Goal: Information Seeking & Learning: Learn about a topic

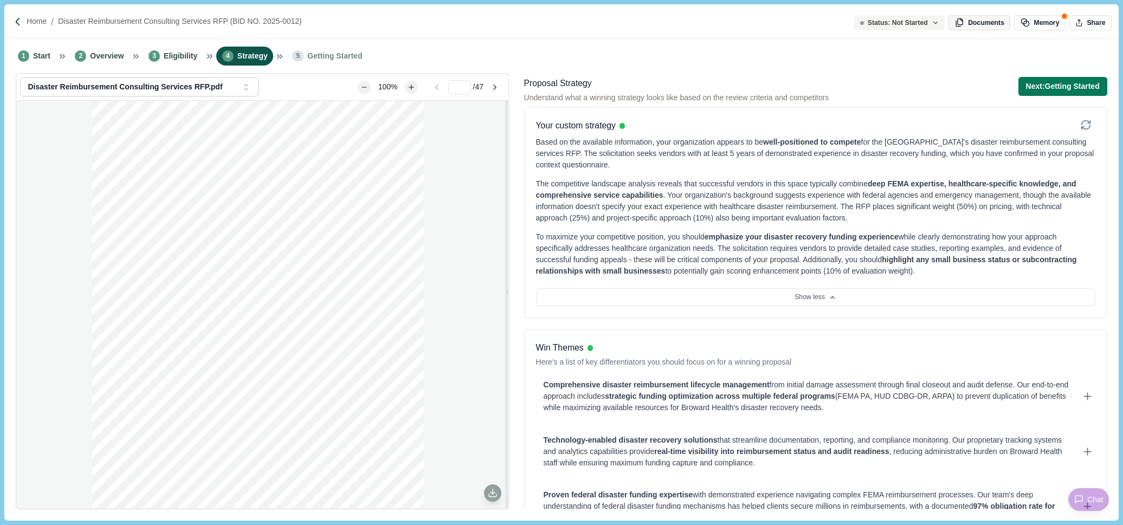
click at [976, 24] on button "Documents" at bounding box center [979, 22] width 62 height 15
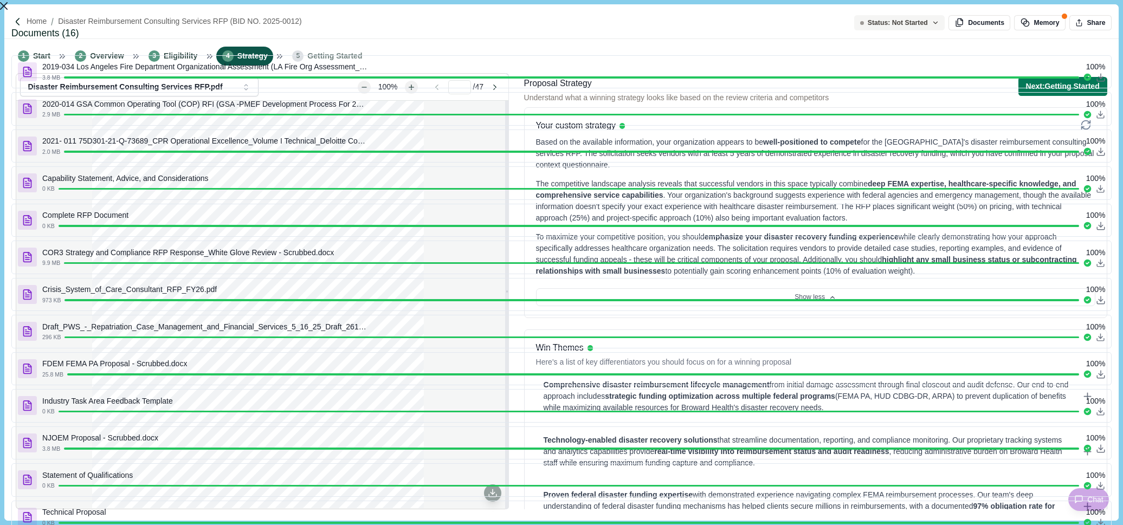
click at [8, 10] on icon "Close" at bounding box center [4, 6] width 8 height 8
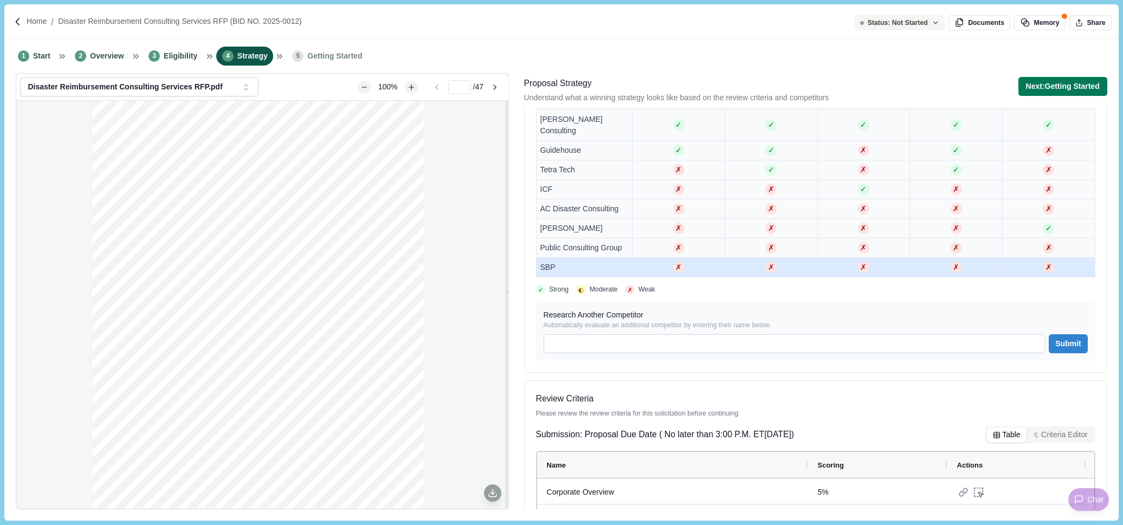
scroll to position [1022, 0]
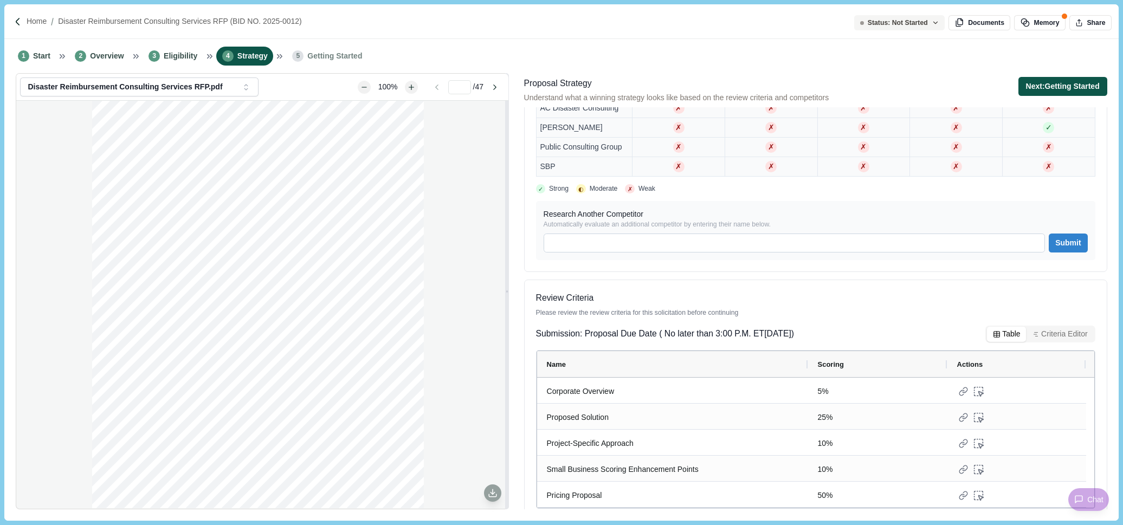
click at [1040, 85] on button "Next: Getting Started" at bounding box center [1062, 86] width 89 height 19
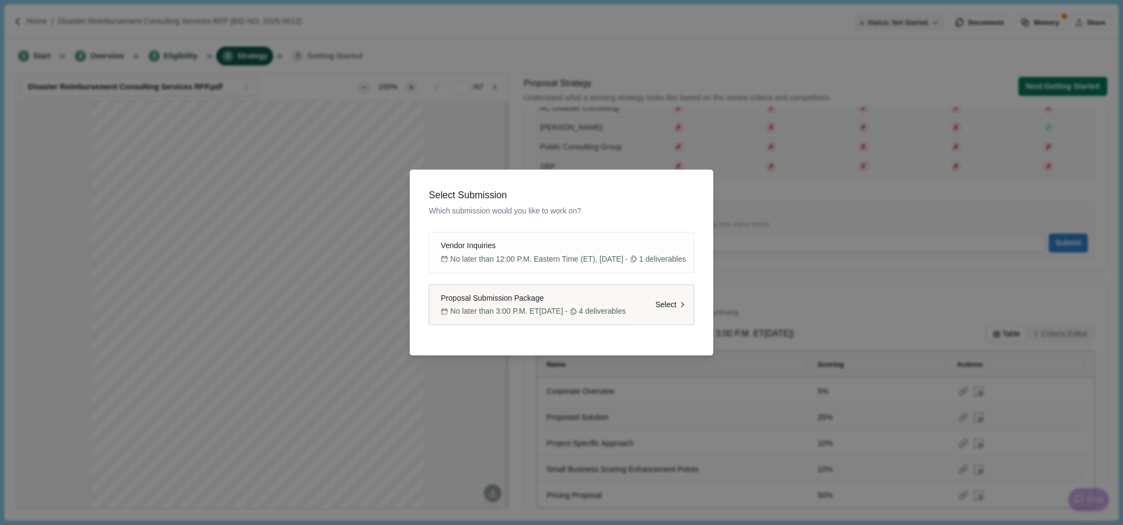
click at [532, 305] on button "Proposal Submission Package No later than 3:00 P.M. ET[DATE] - 4 deliverables S…" at bounding box center [561, 305] width 265 height 41
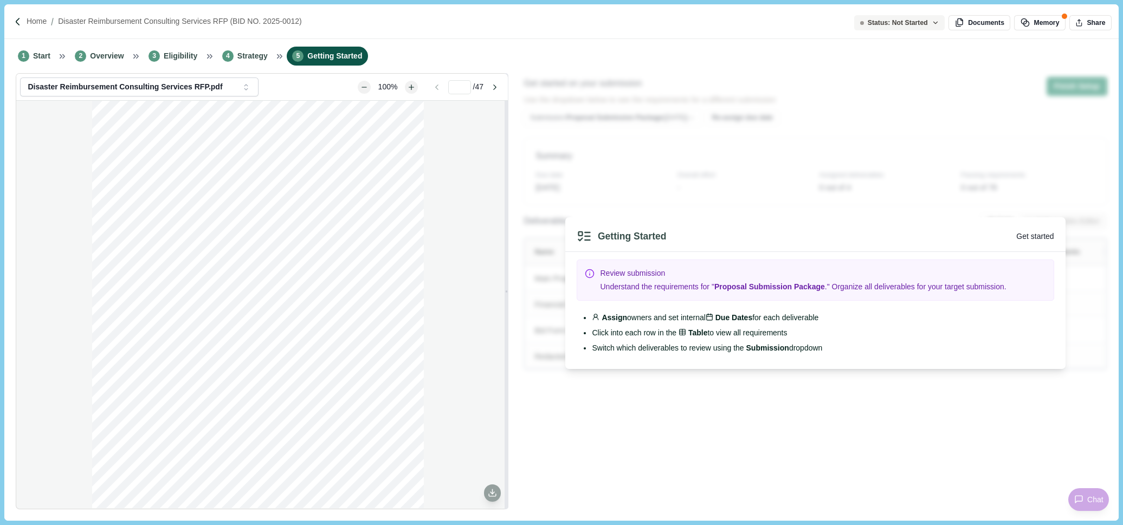
click at [1040, 231] on button "Get started" at bounding box center [1034, 236] width 37 height 11
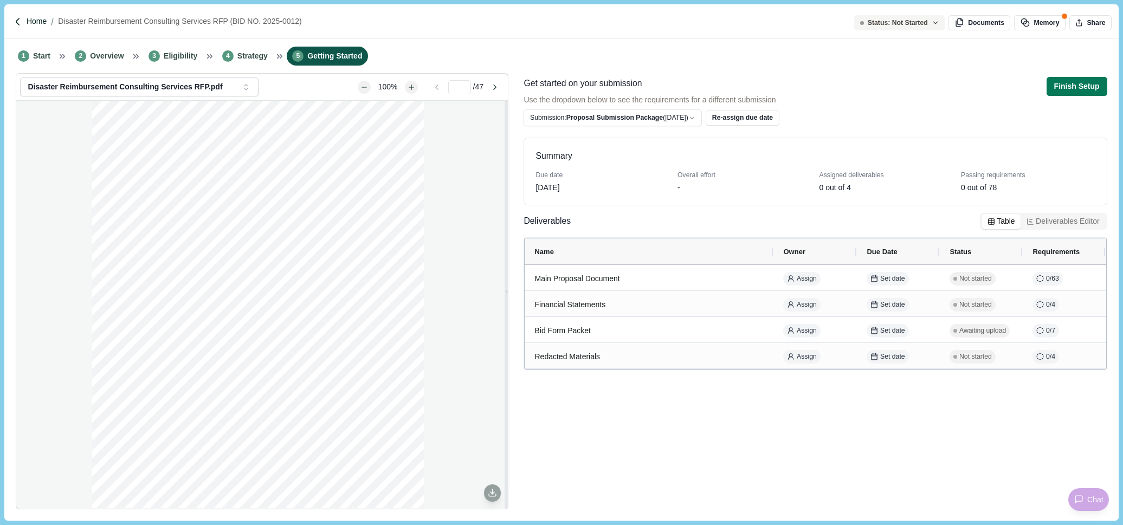
click at [46, 20] on p "Home" at bounding box center [37, 21] width 20 height 11
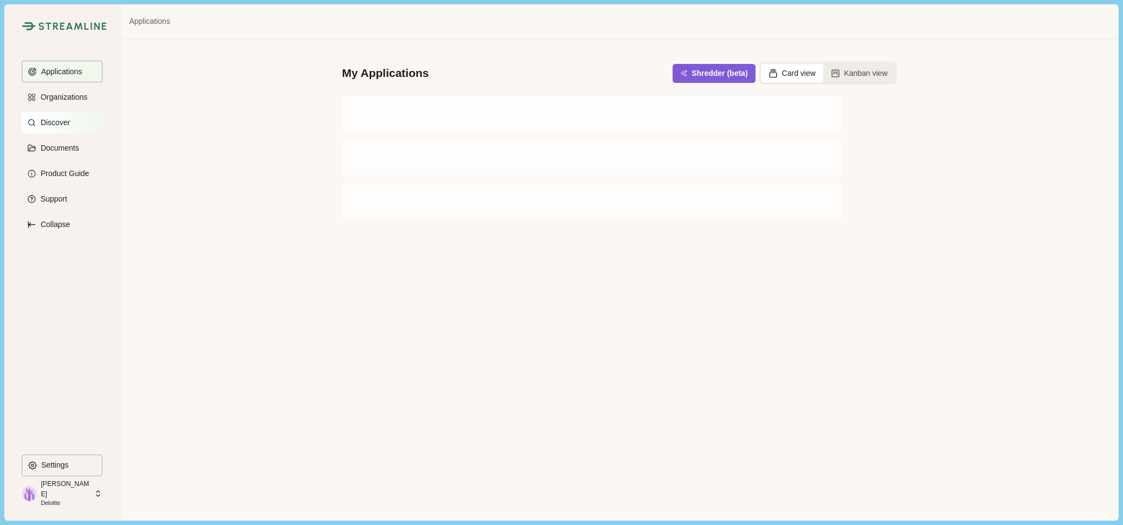
click at [54, 125] on p "Discover" at bounding box center [53, 122] width 33 height 9
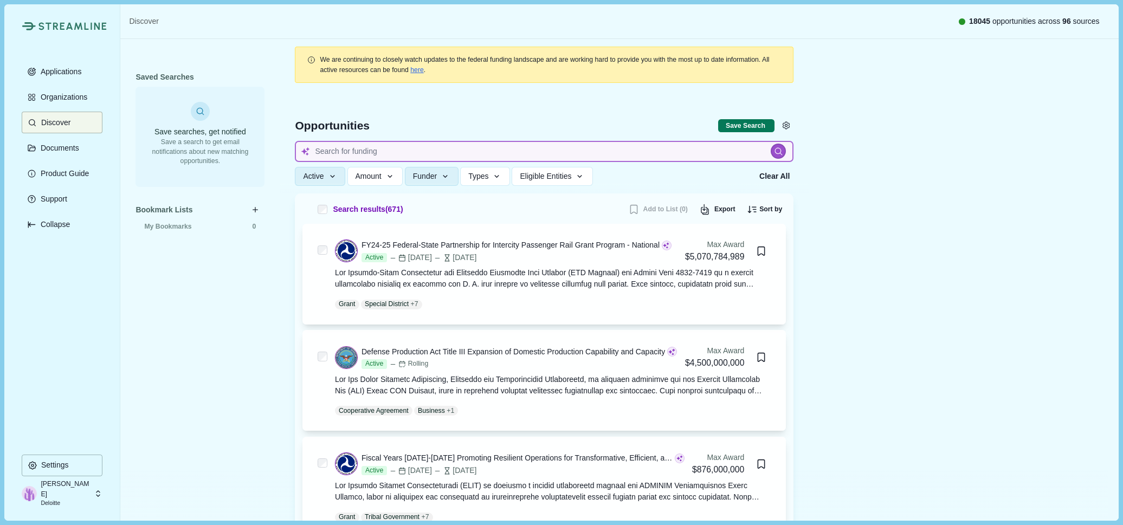
click at [477, 156] on input at bounding box center [544, 151] width 499 height 21
type input "Geot"
type input "Geothermal"
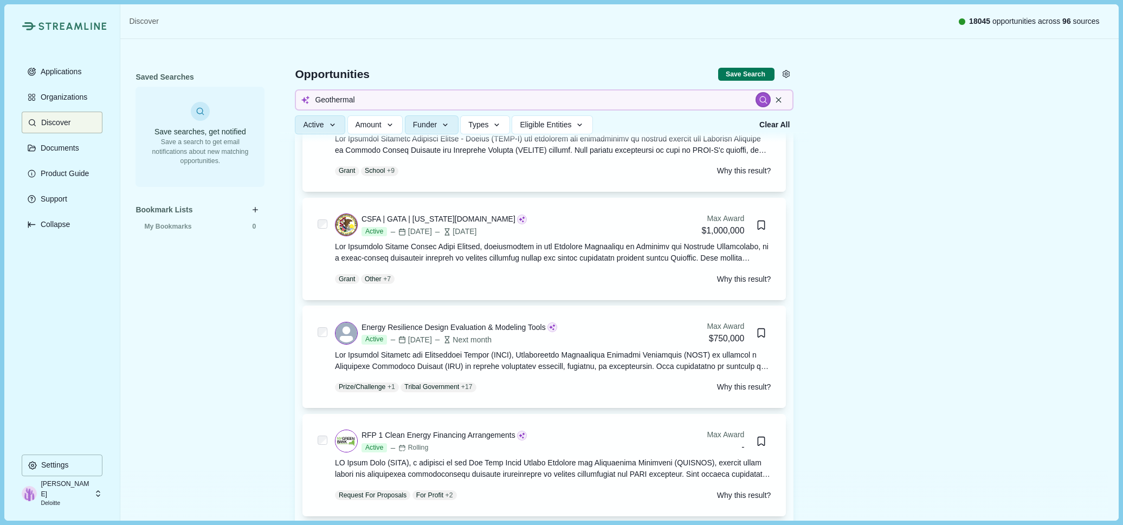
scroll to position [2656, 0]
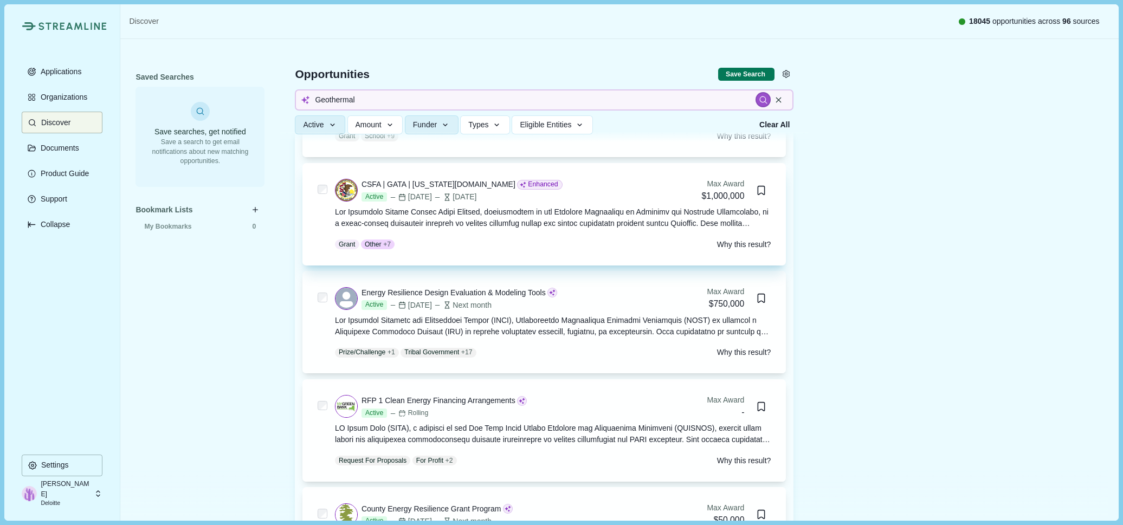
click at [484, 229] on div at bounding box center [553, 217] width 436 height 23
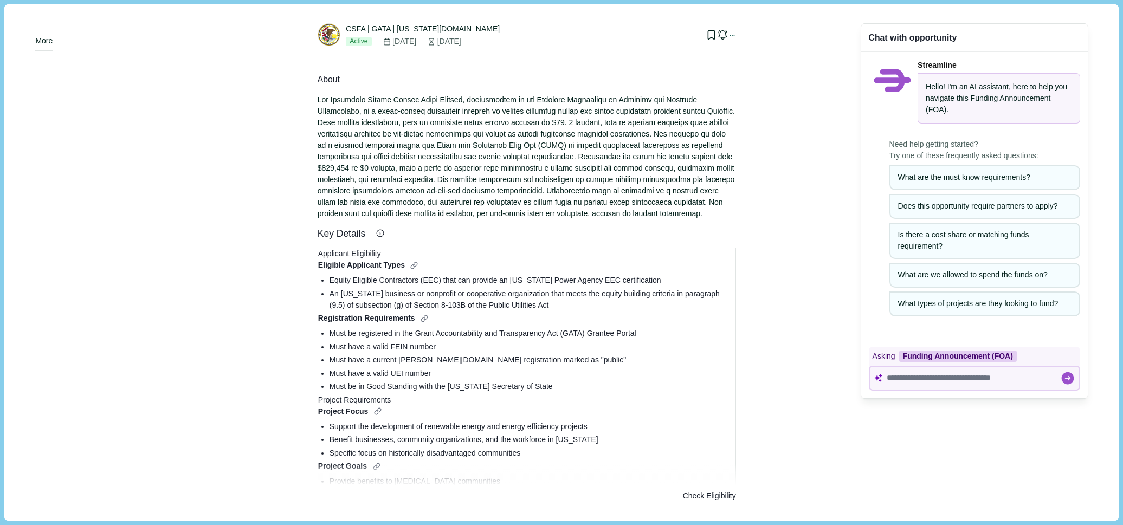
click at [357, 29] on div "CSFA | GATA | [US_STATE][DOMAIN_NAME]" at bounding box center [423, 28] width 154 height 11
click at [776, 418] on div "More CSFA | GATA | [US_STATE][DOMAIN_NAME] Active [DATE] [DATE] Email Notificat…" at bounding box center [561, 262] width 1099 height 501
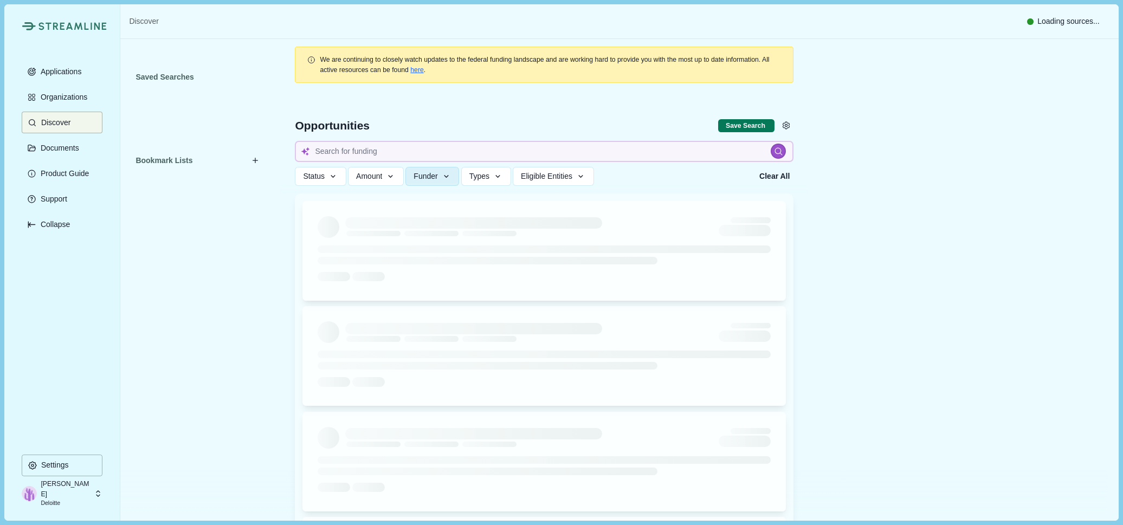
type input "Geothermal"
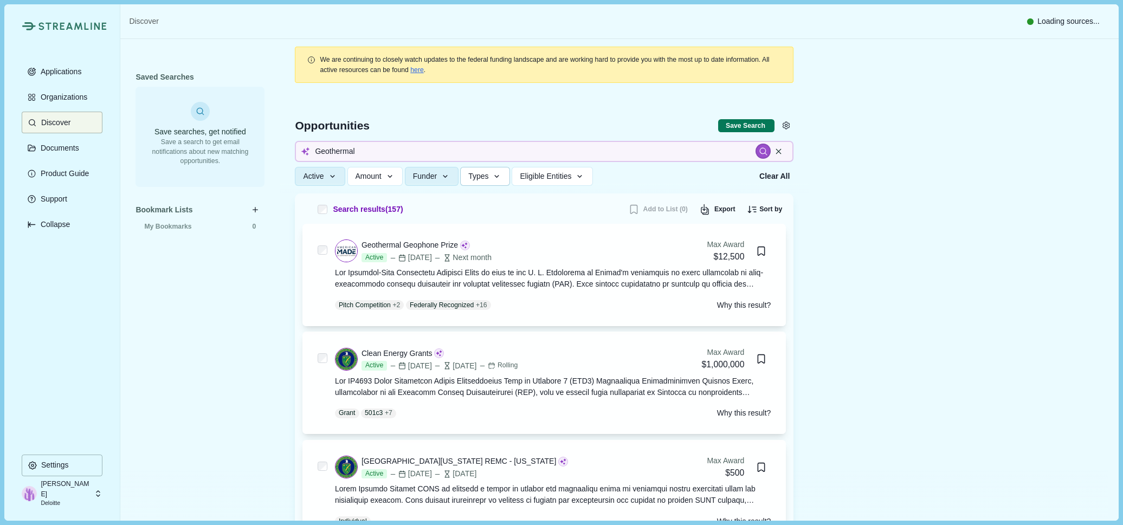
click at [497, 176] on icon "button" at bounding box center [497, 176] width 5 height 3
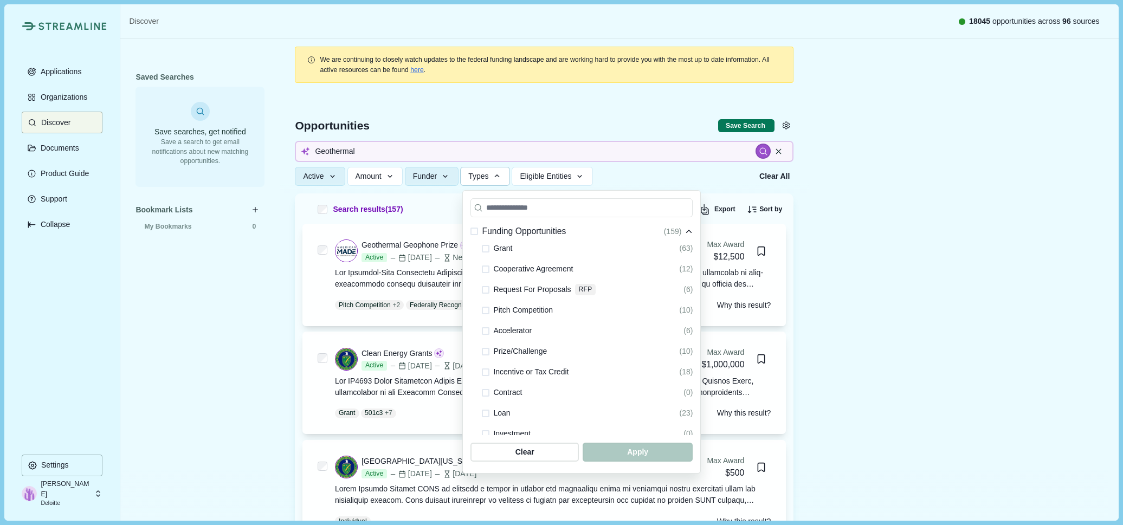
click at [497, 176] on icon "button" at bounding box center [497, 176] width 10 height 10
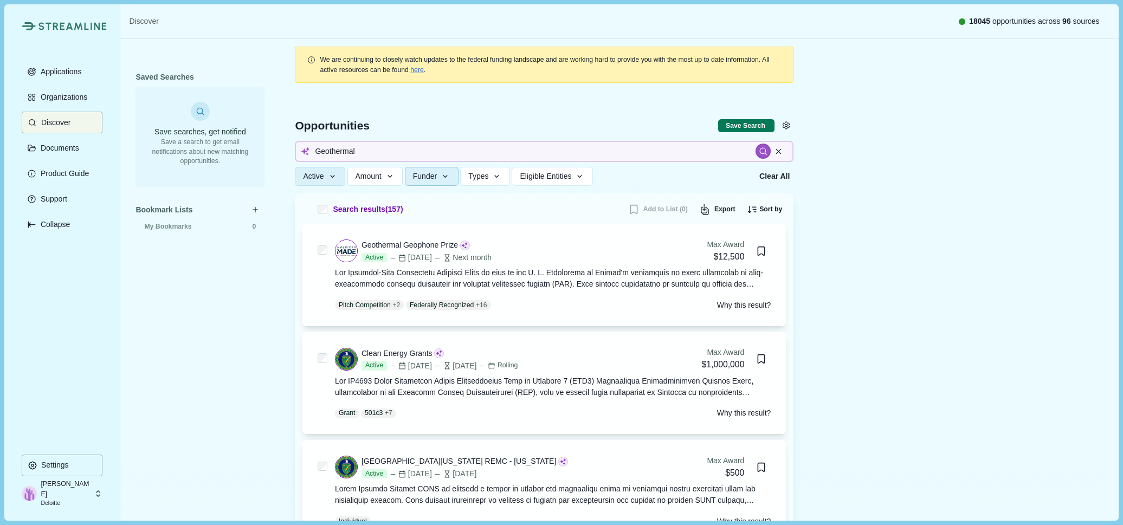
click at [450, 181] on icon "button" at bounding box center [446, 177] width 10 height 10
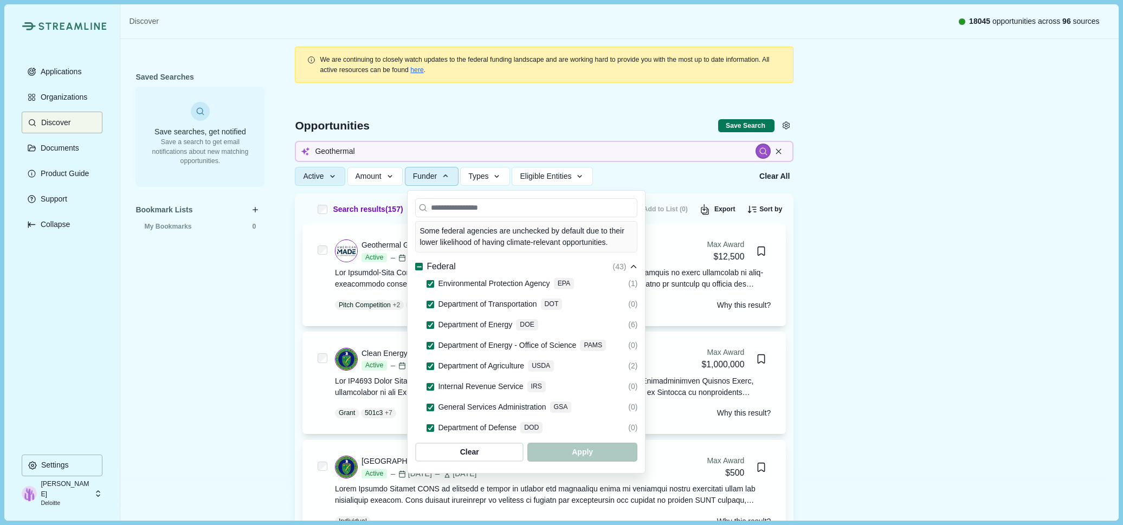
click at [419, 267] on line at bounding box center [419, 267] width 4 height 0
click at [421, 264] on icon at bounding box center [419, 266] width 6 height 5
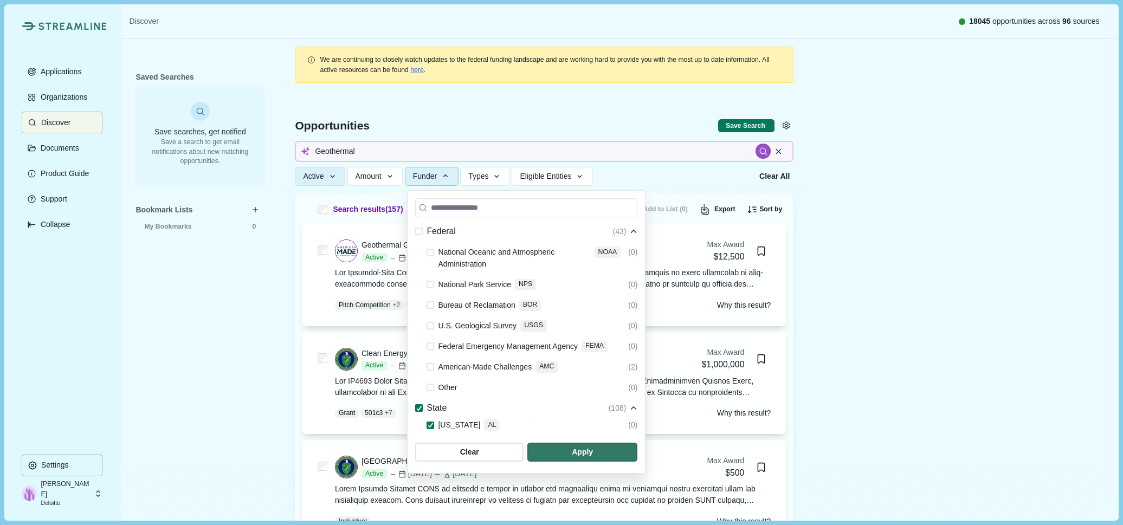
scroll to position [867, 0]
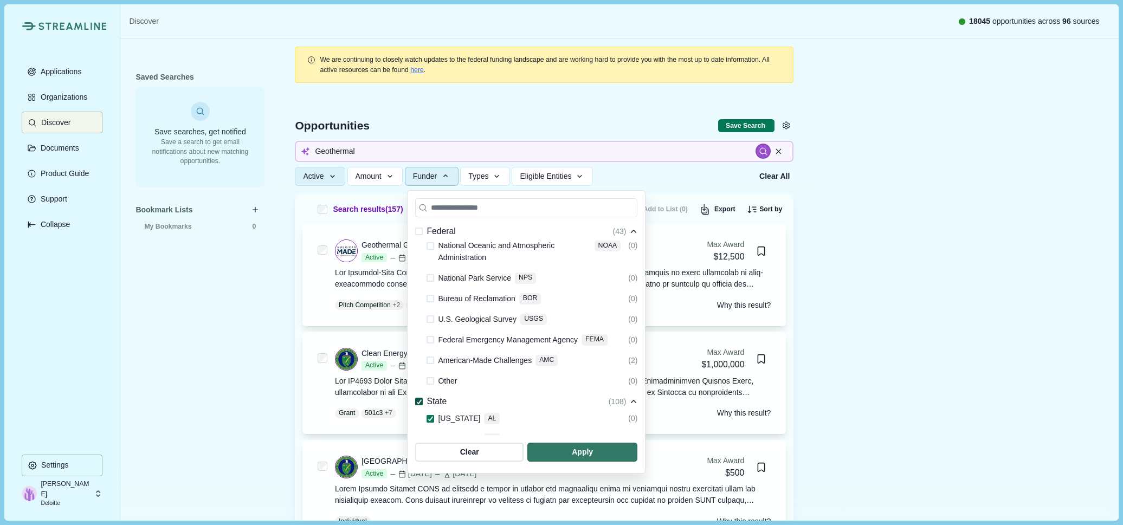
click at [416, 399] on icon at bounding box center [419, 401] width 6 height 5
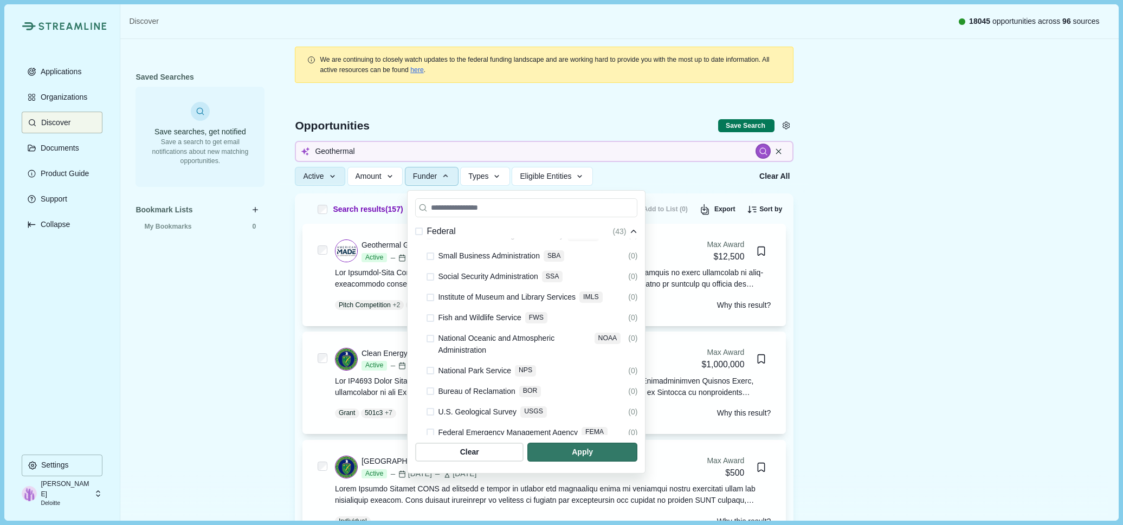
click at [417, 490] on span at bounding box center [419, 494] width 8 height 8
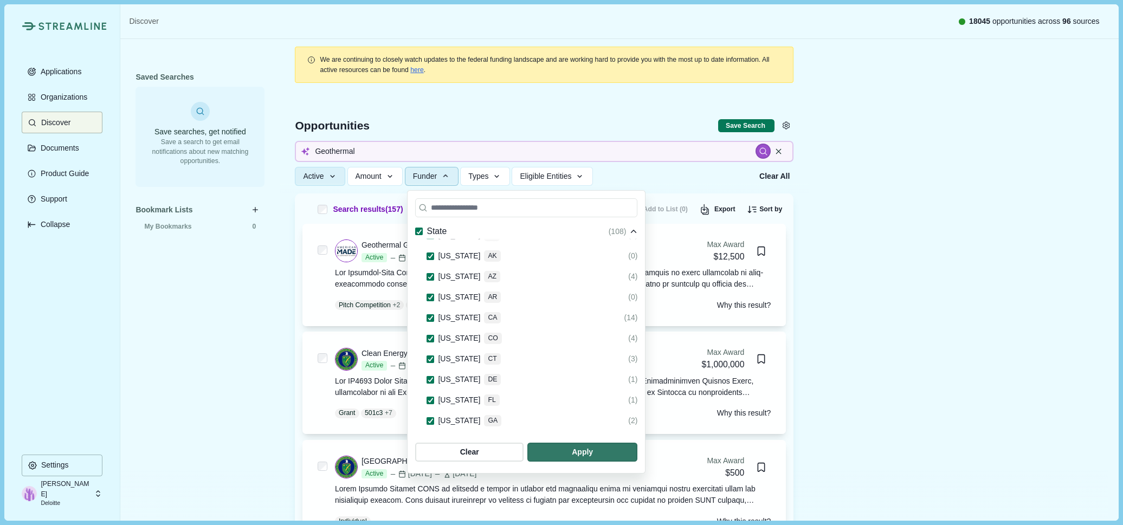
scroll to position [991, 0]
click at [419, 276] on polyline at bounding box center [419, 278] width 4 height 4
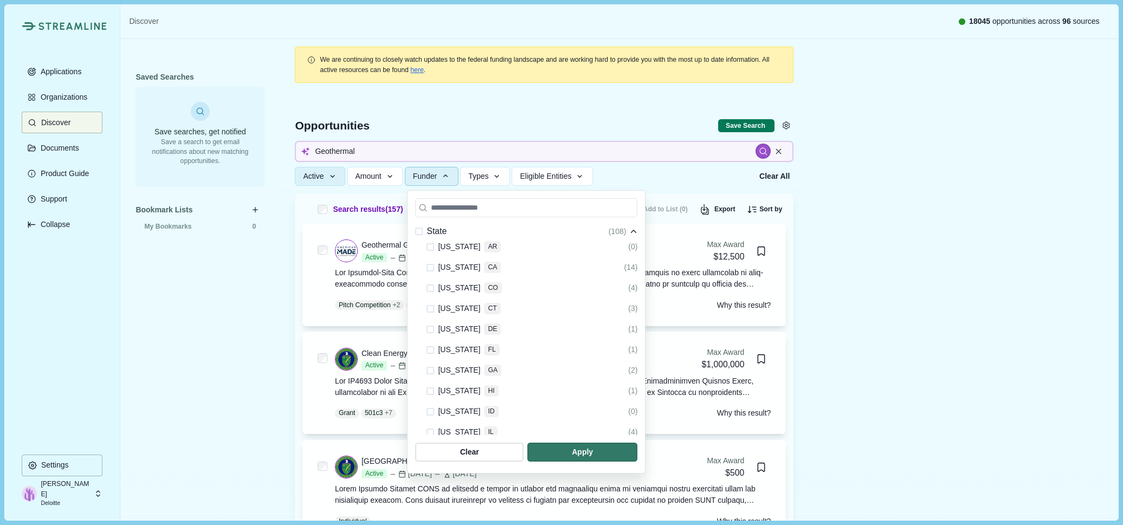
scroll to position [1100, 0]
click at [431, 430] on span at bounding box center [431, 434] width 8 height 8
click at [645, 442] on section "Some federal agencies are unchecked by default due to their lower likelihood of…" at bounding box center [526, 331] width 238 height 283
click at [635, 446] on span "button" at bounding box center [582, 452] width 105 height 18
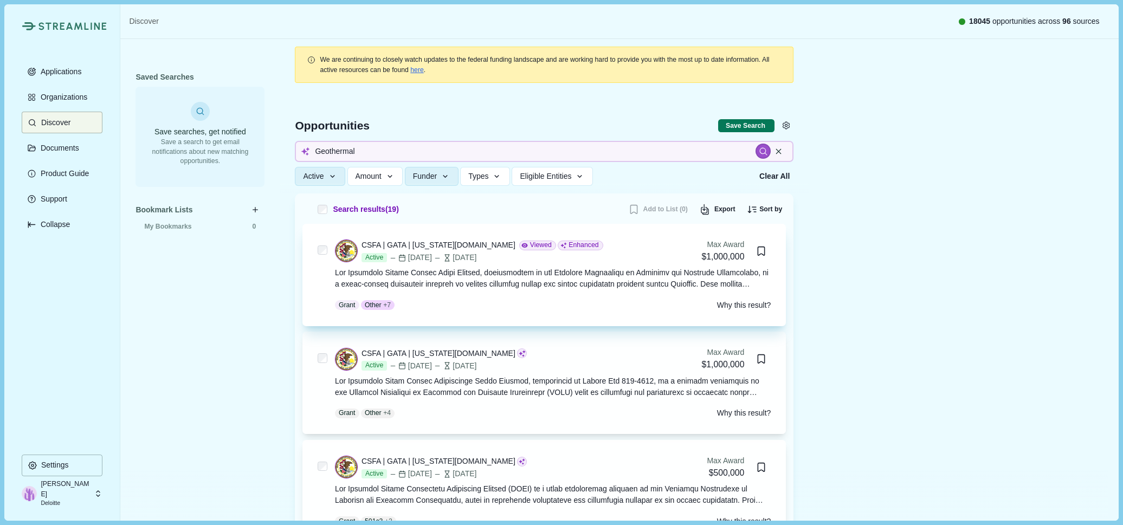
click at [429, 243] on div "CSFA | GATA | [US_STATE][DOMAIN_NAME]" at bounding box center [438, 245] width 154 height 11
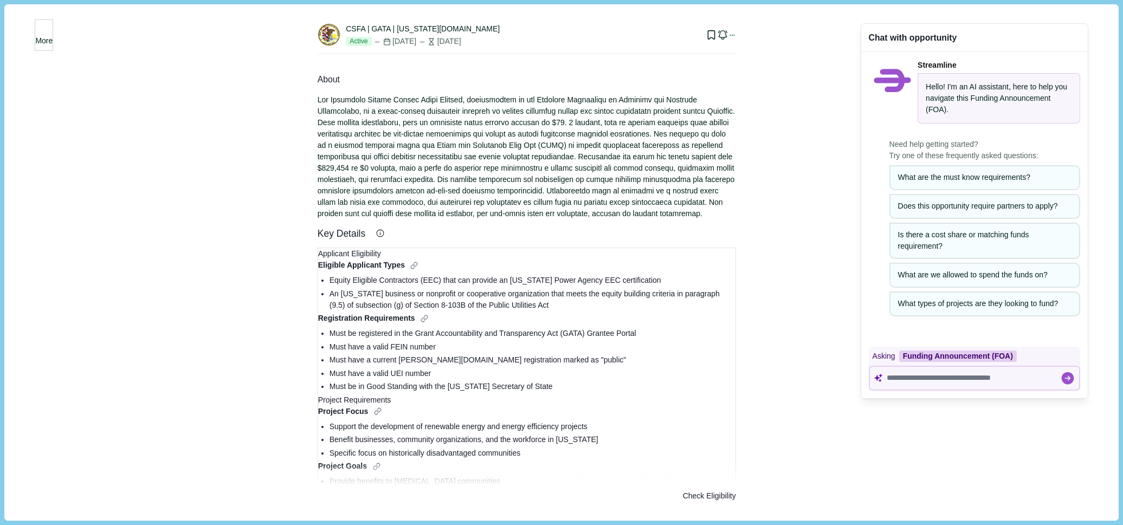
click at [43, 29] on button "More" at bounding box center [44, 35] width 18 height 31
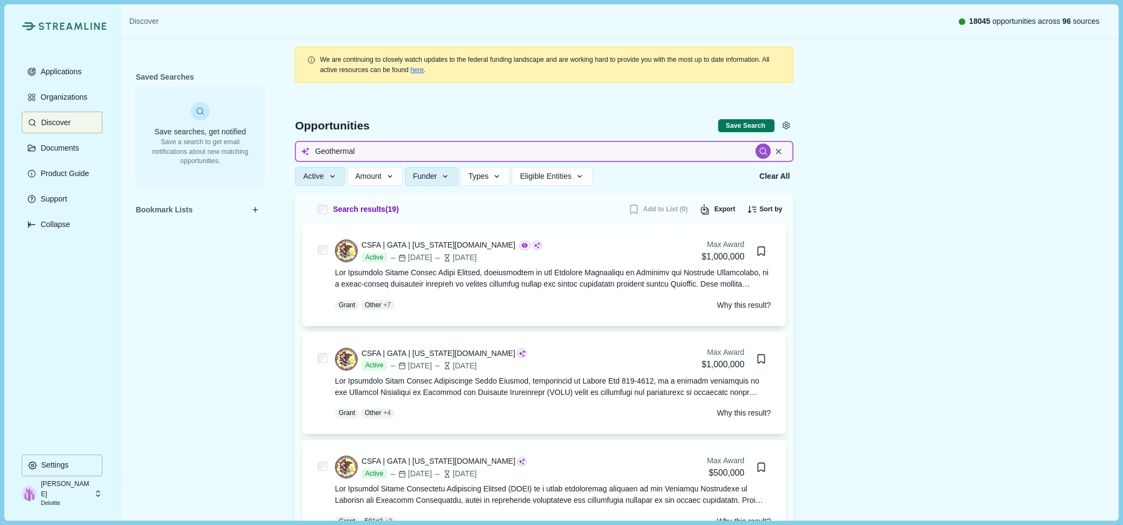
click at [347, 147] on input "Geothermal" at bounding box center [544, 151] width 499 height 21
type input "sola"
type input "solar"
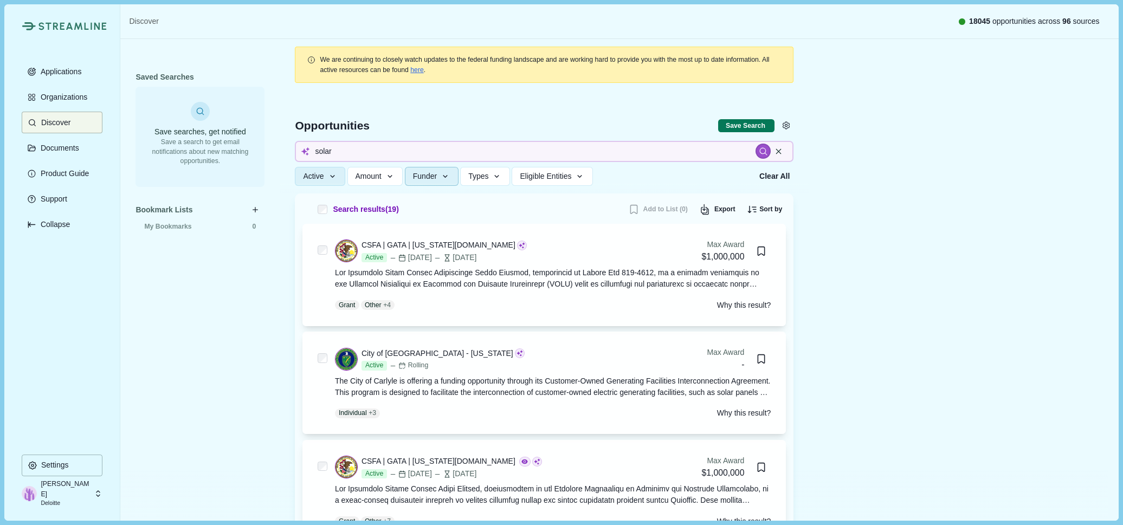
click at [457, 184] on button "Funder" at bounding box center [432, 176] width 54 height 19
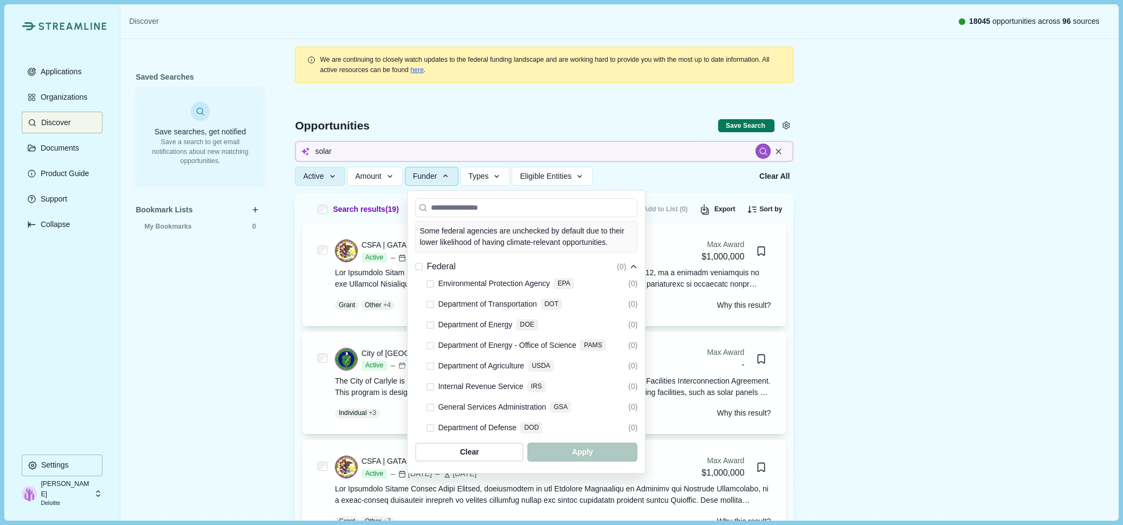
click at [420, 263] on span at bounding box center [419, 267] width 8 height 8
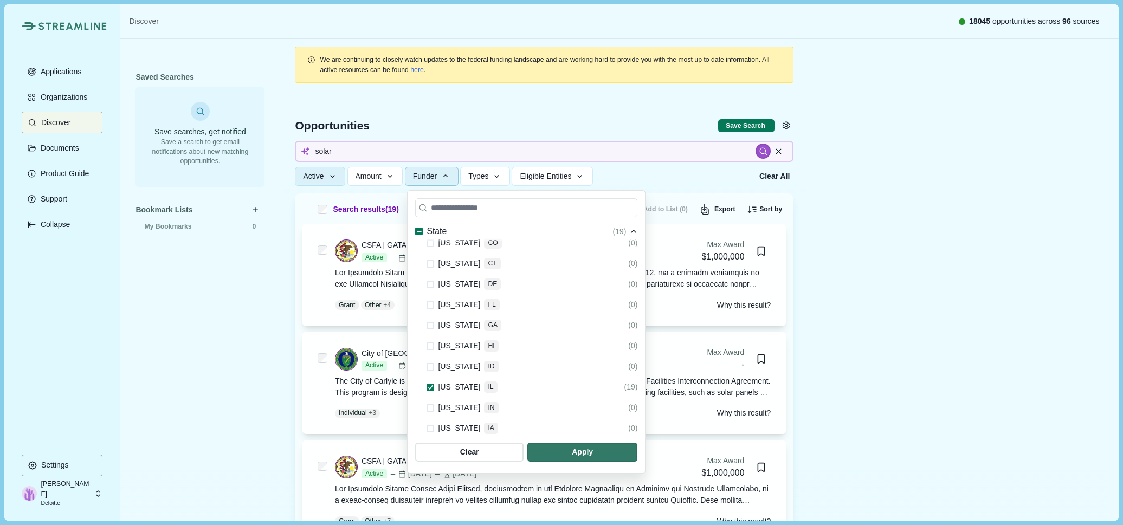
scroll to position [1138, 0]
click at [428, 391] on span at bounding box center [431, 395] width 8 height 8
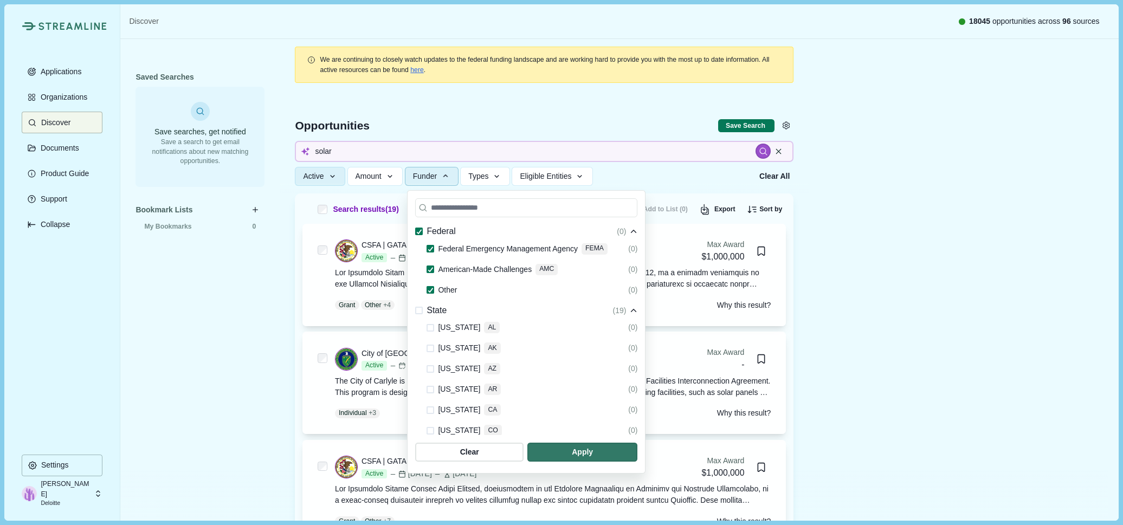
scroll to position [976, 0]
click at [430, 407] on div at bounding box center [431, 413] width 8 height 13
click at [430, 410] on span at bounding box center [431, 414] width 8 height 8
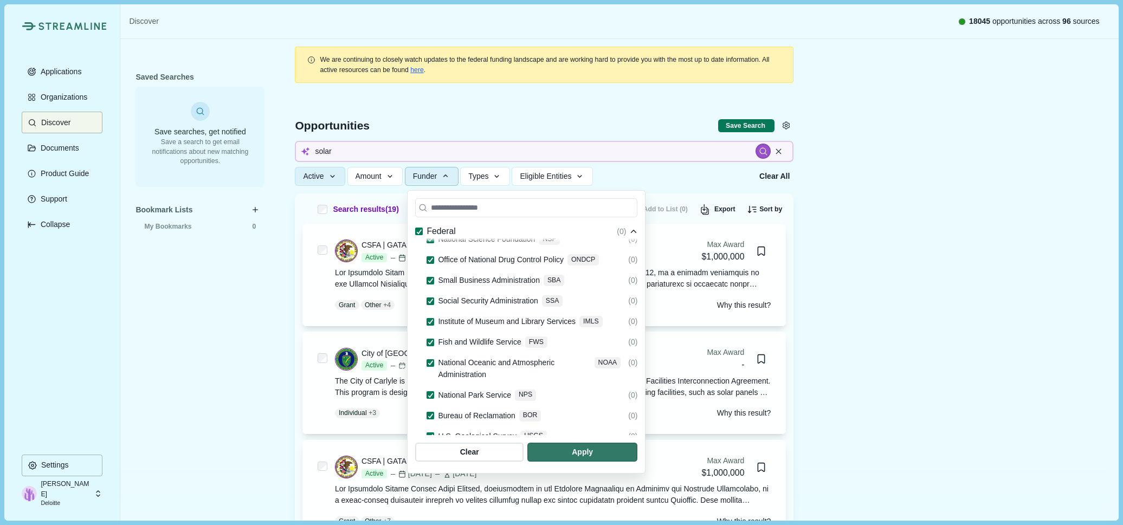
scroll to position [759, 0]
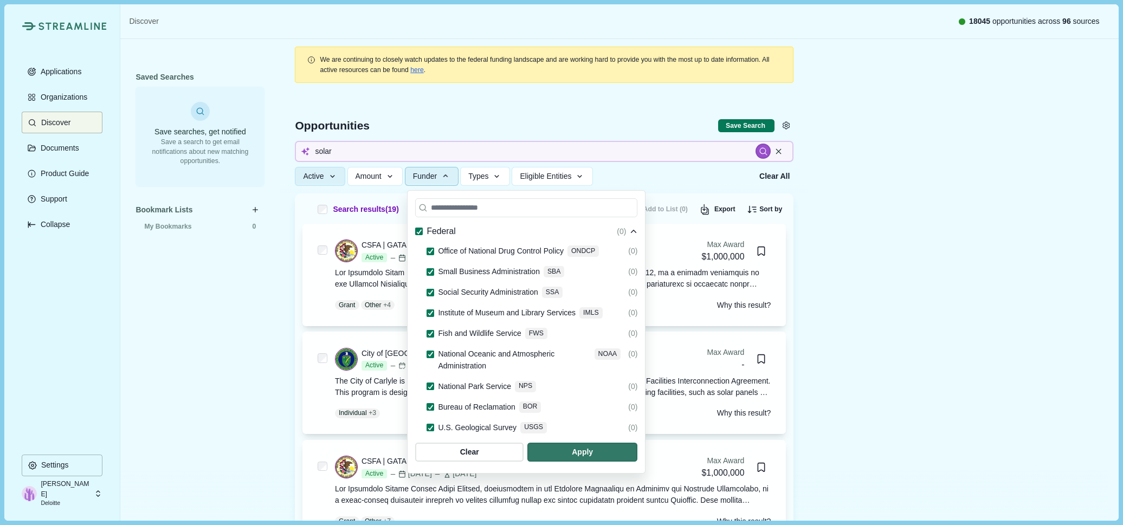
drag, startPoint x: 699, startPoint y: 456, endPoint x: 498, endPoint y: 220, distance: 309.5
click at [637, 456] on span "button" at bounding box center [582, 452] width 110 height 19
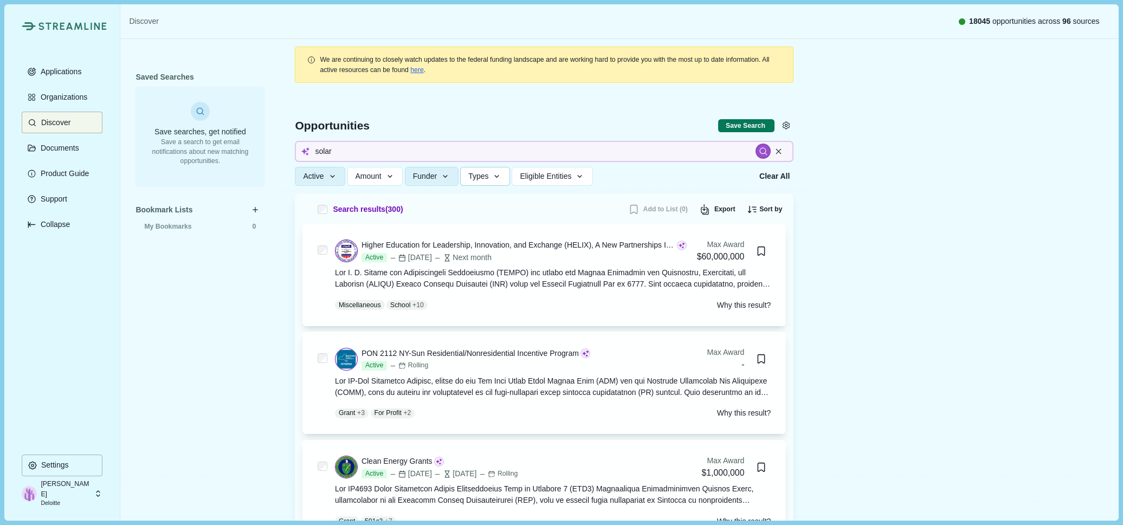
click at [502, 181] on icon "button" at bounding box center [497, 177] width 10 height 10
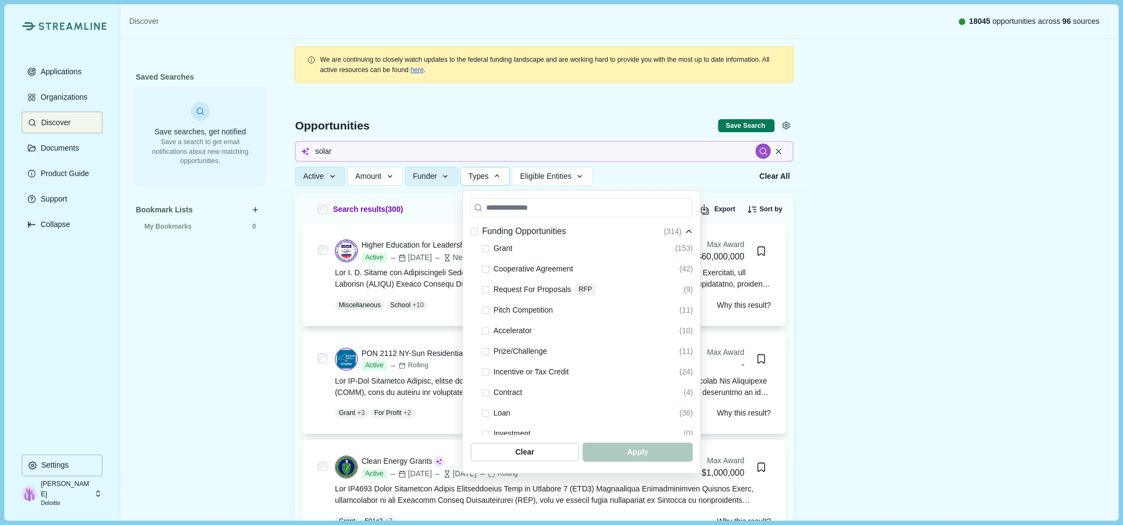
click at [494, 231] on span "Funding Opportunities" at bounding box center [524, 232] width 84 height 14
click at [473, 232] on span at bounding box center [474, 232] width 8 height 8
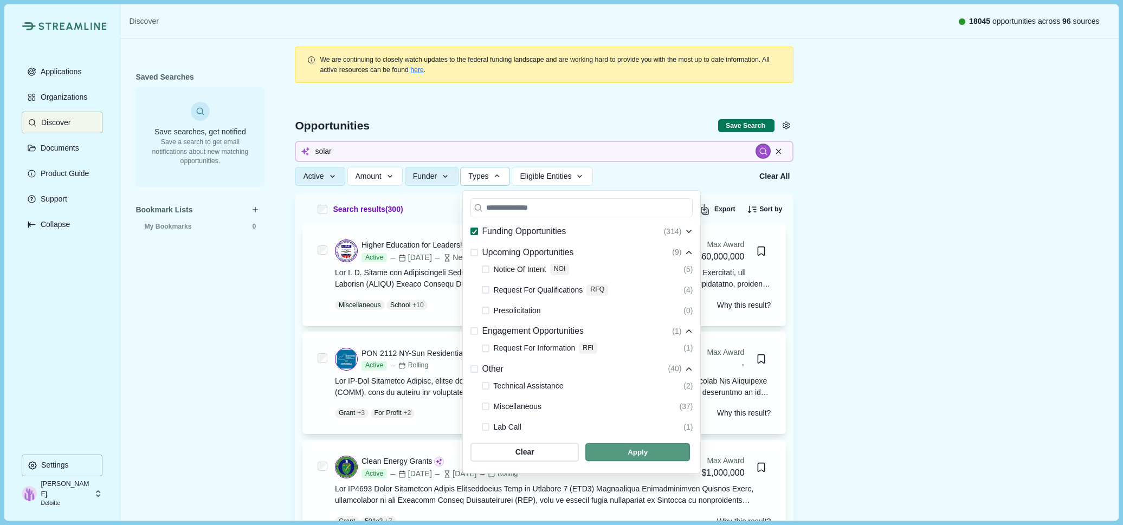
click at [633, 452] on span "button" at bounding box center [637, 452] width 105 height 18
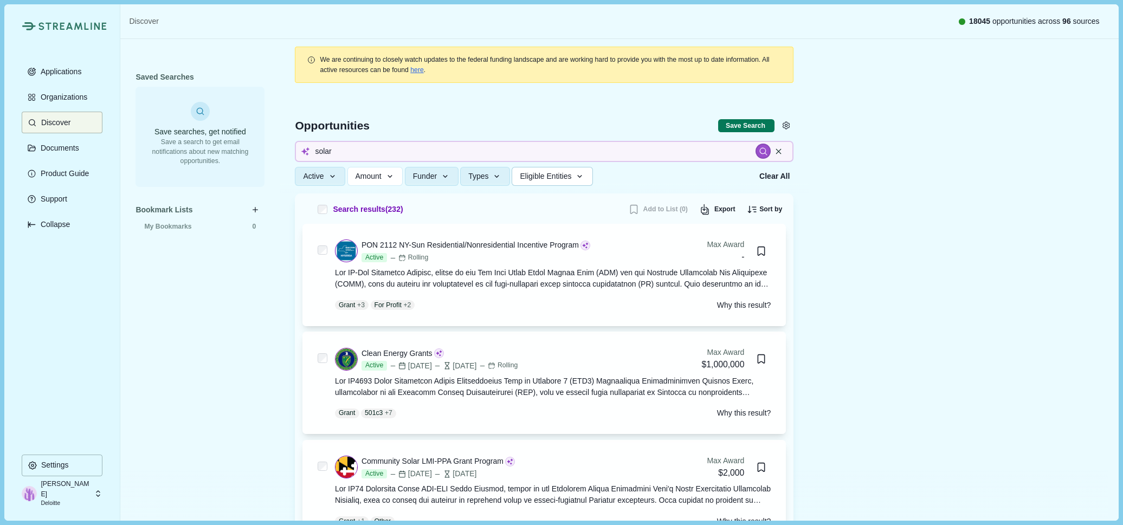
click at [548, 177] on span "Eligible Entities" at bounding box center [545, 176] width 51 height 9
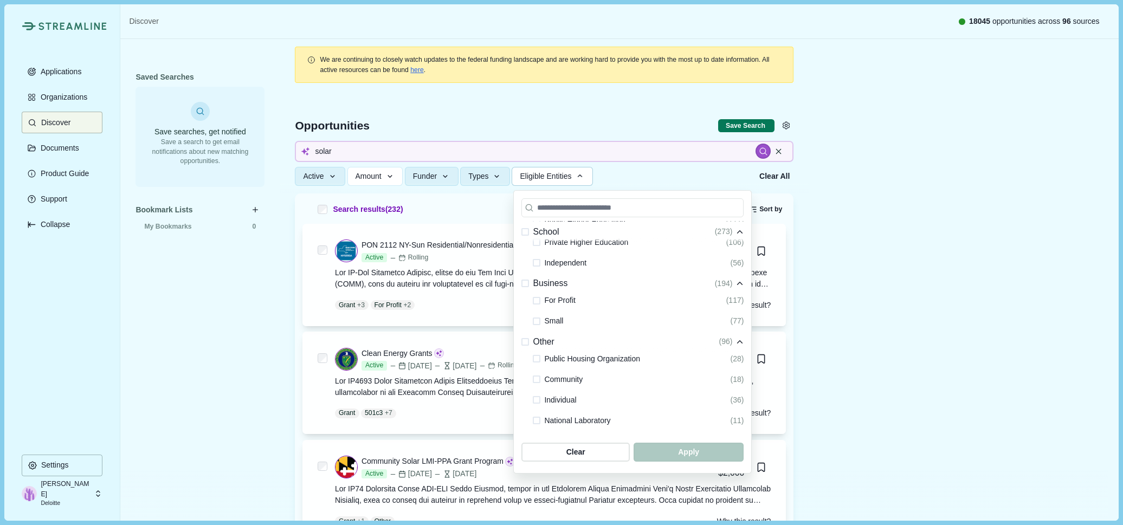
scroll to position [271, 0]
click at [526, 277] on span at bounding box center [525, 279] width 8 height 8
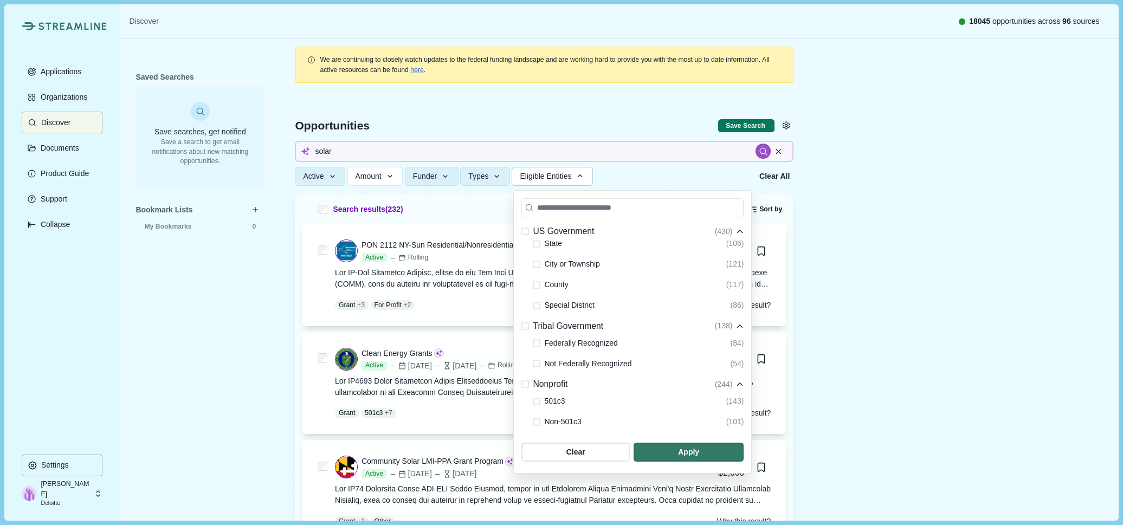
scroll to position [0, 0]
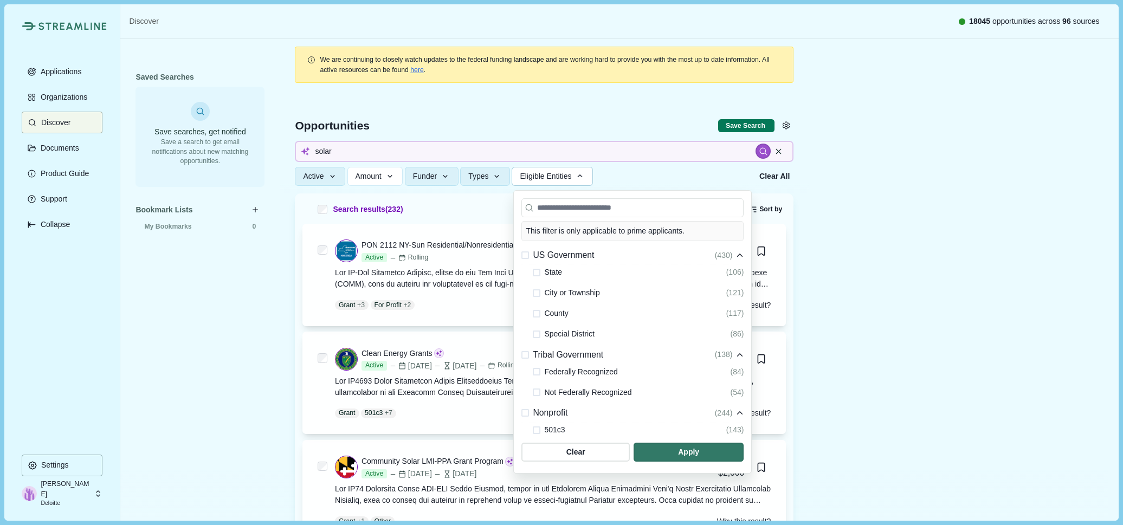
drag, startPoint x: 693, startPoint y: 457, endPoint x: 681, endPoint y: 418, distance: 40.4
click at [693, 457] on span "button" at bounding box center [689, 452] width 110 height 19
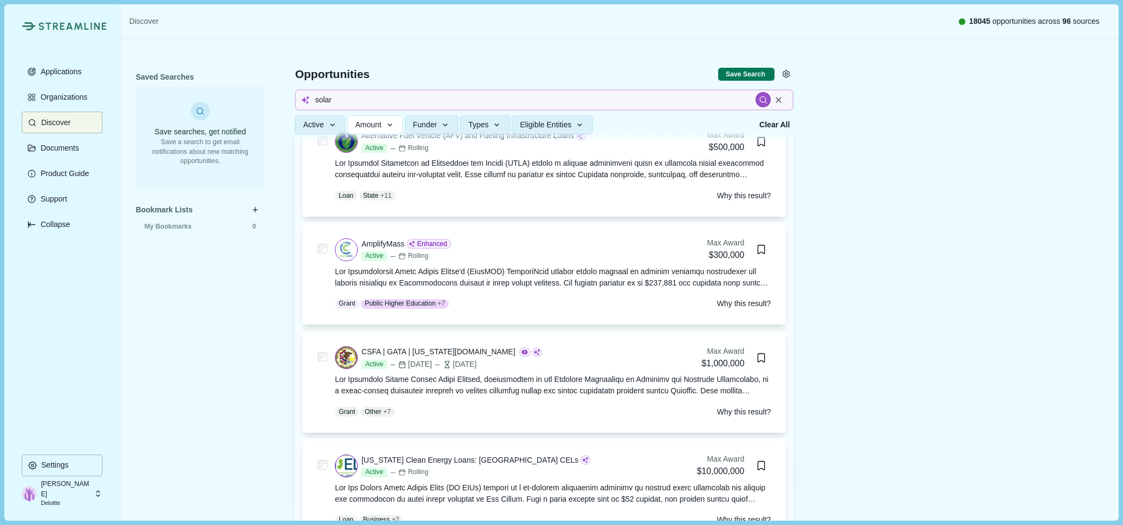
scroll to position [596, 0]
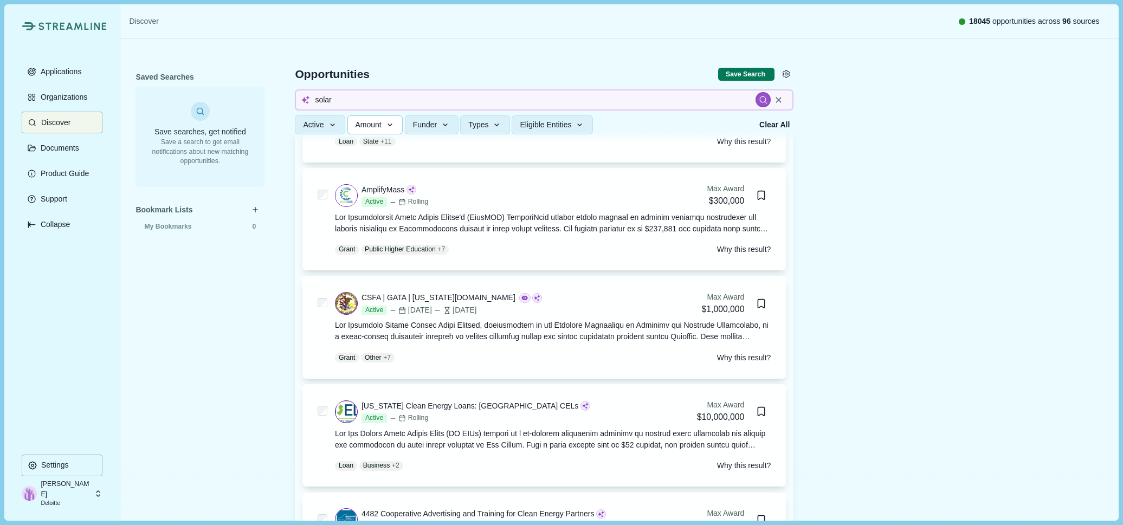
click at [401, 127] on button "Amount" at bounding box center [375, 124] width 56 height 19
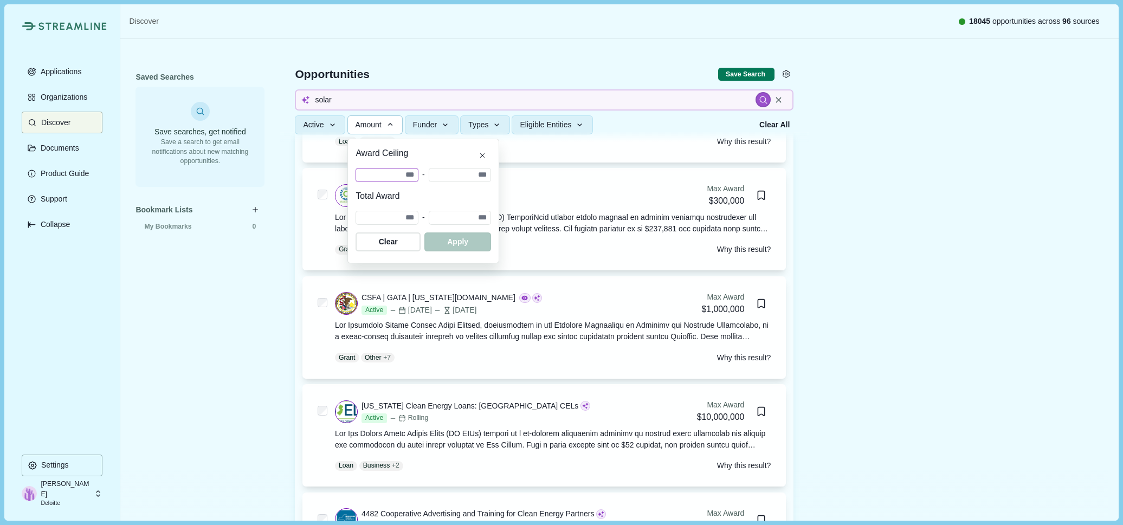
click at [418, 172] on input "number" at bounding box center [387, 175] width 63 height 15
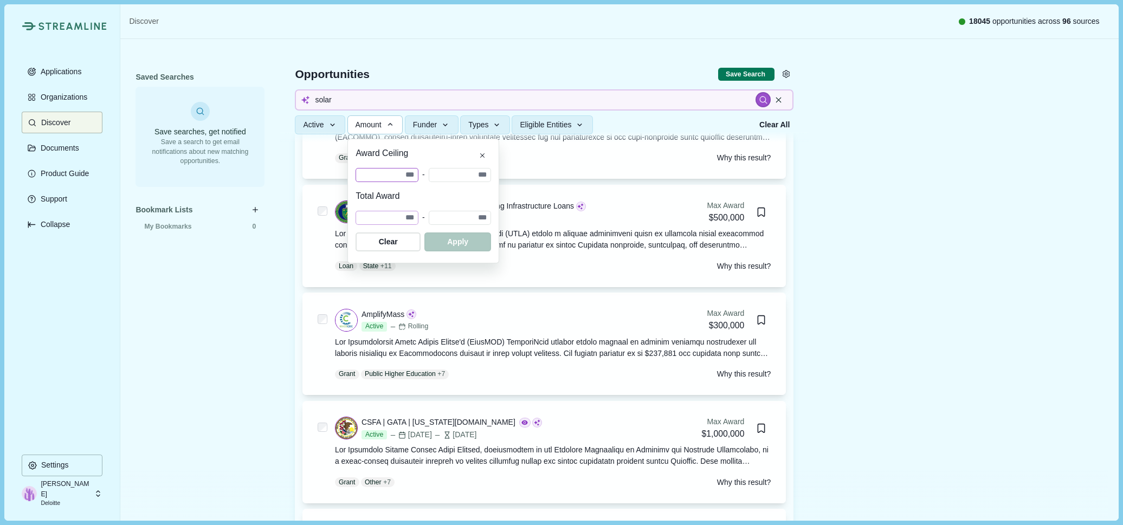
scroll to position [434, 0]
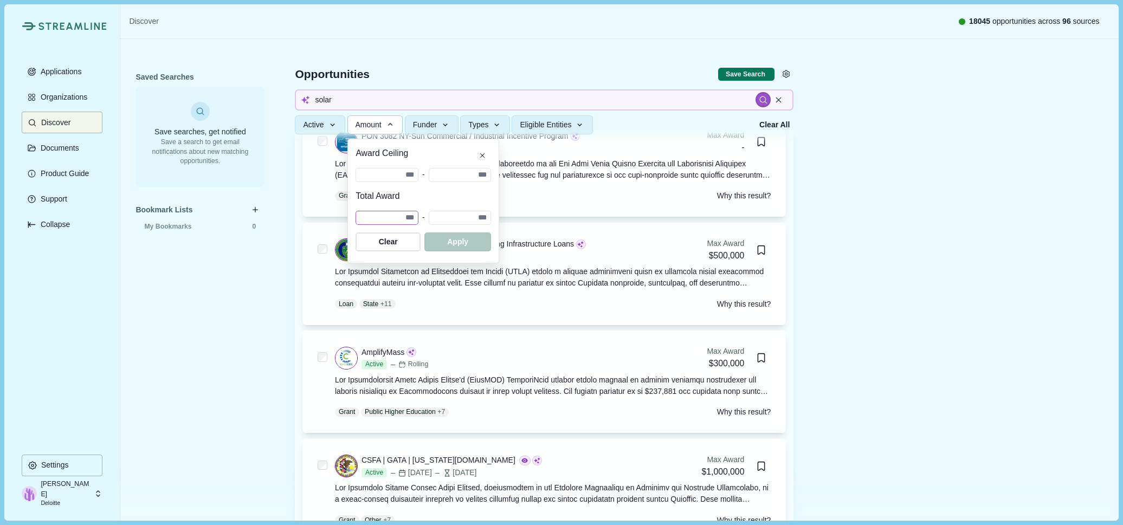
click at [418, 219] on input "number" at bounding box center [387, 218] width 63 height 15
click at [485, 154] on icon "Close" at bounding box center [482, 156] width 5 height 5
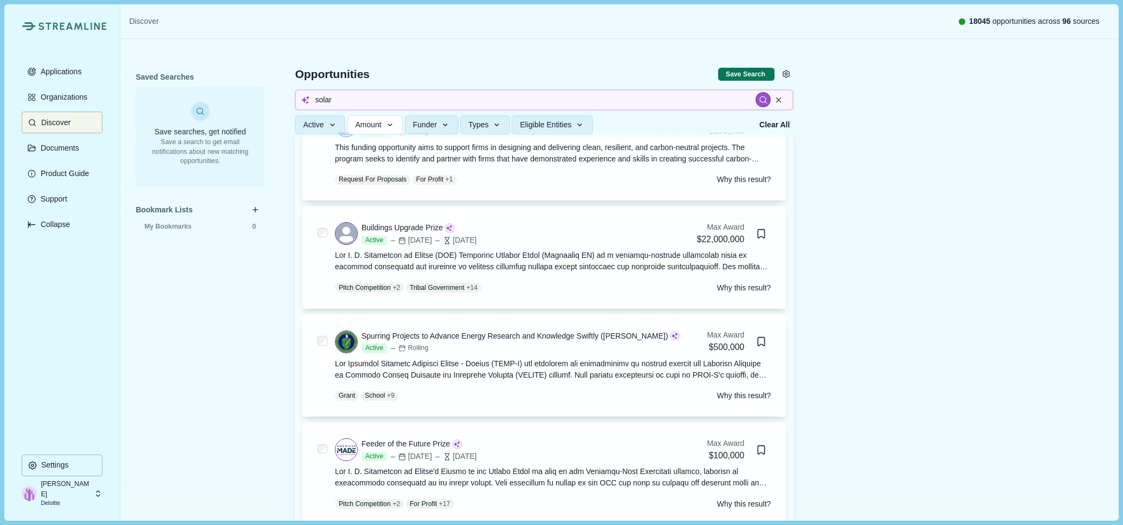
scroll to position [1355, 0]
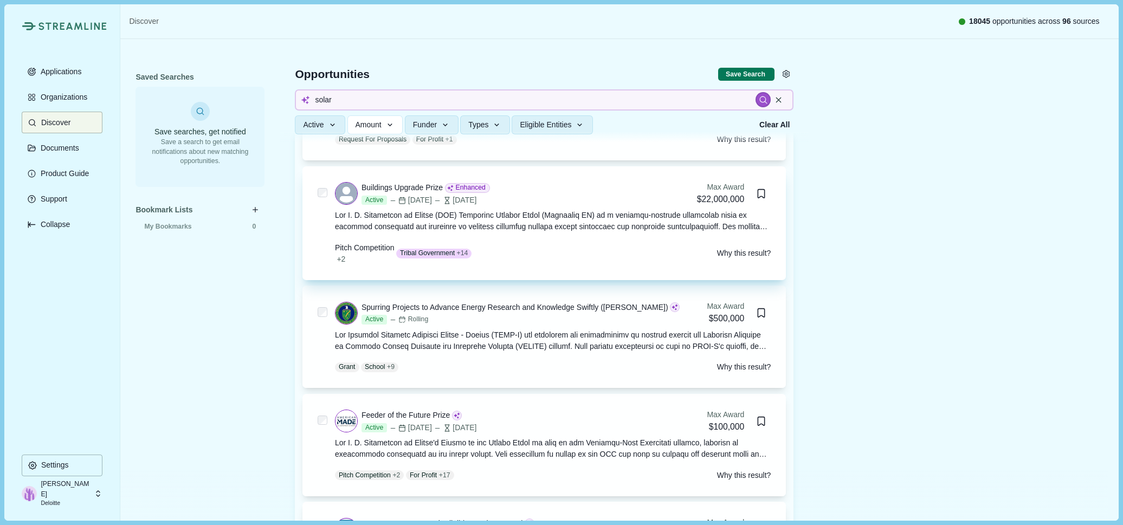
click at [520, 232] on div at bounding box center [553, 221] width 436 height 23
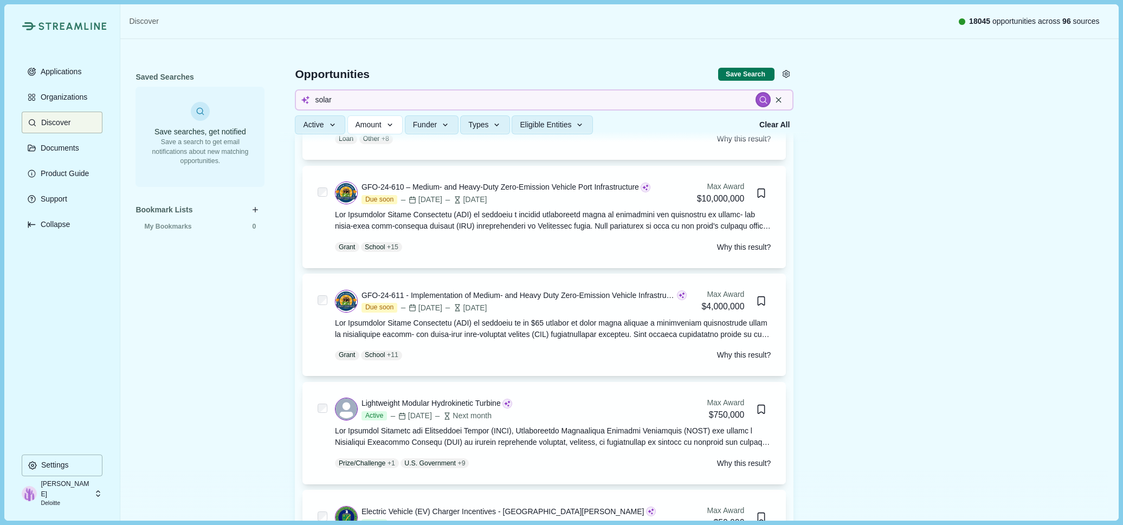
scroll to position [3956, 0]
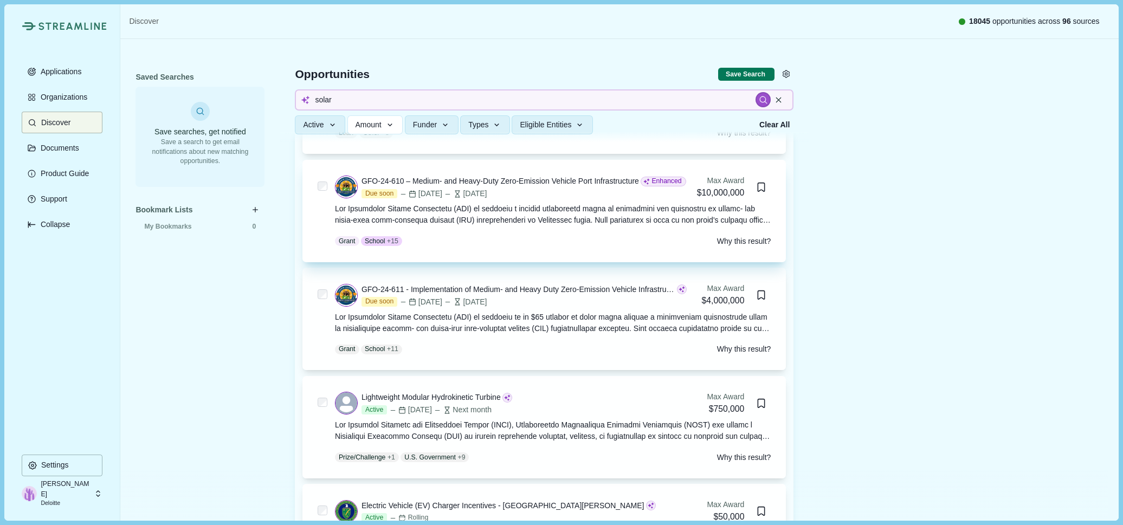
click at [513, 226] on div at bounding box center [553, 214] width 436 height 23
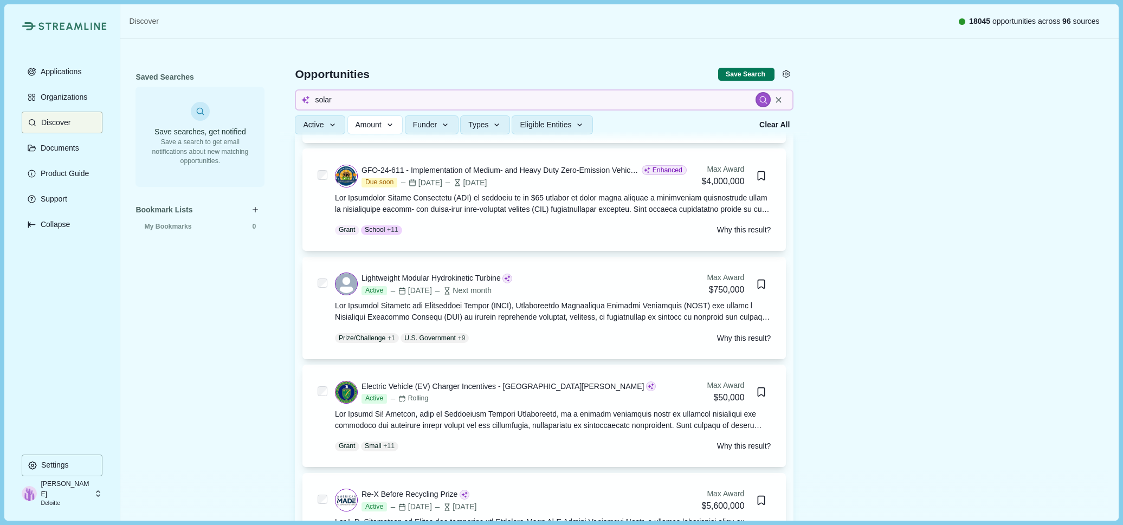
scroll to position [3913, 0]
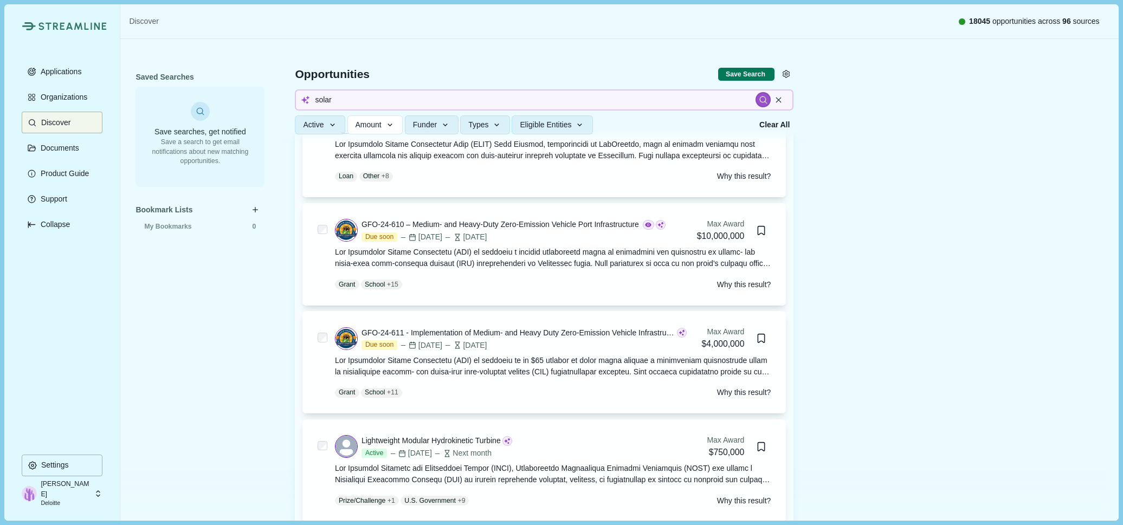
click at [967, 469] on div at bounding box center [561, 490] width 1093 height 53
